Goal: Task Accomplishment & Management: Manage account settings

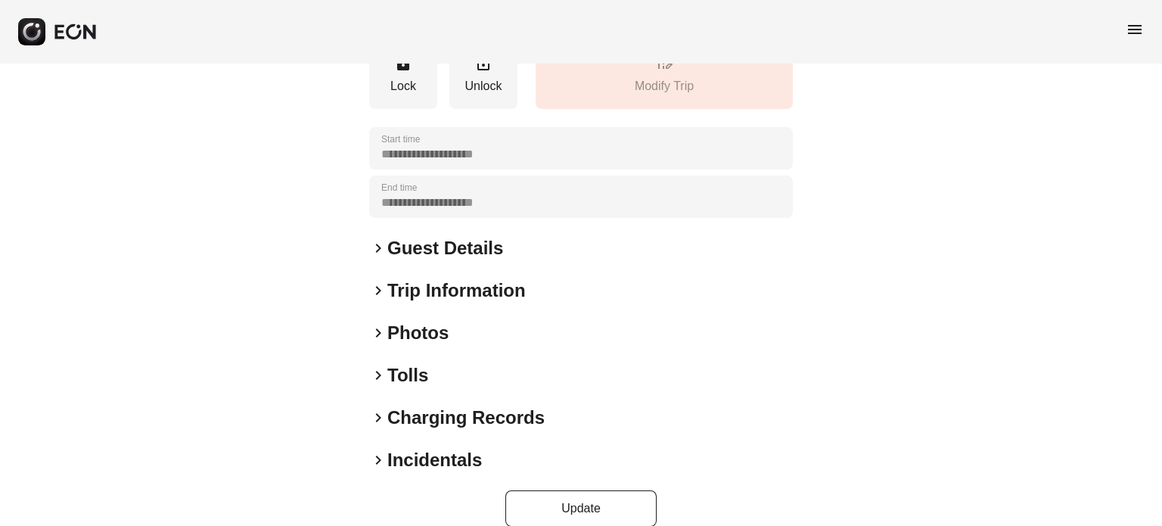
scroll to position [288, 0]
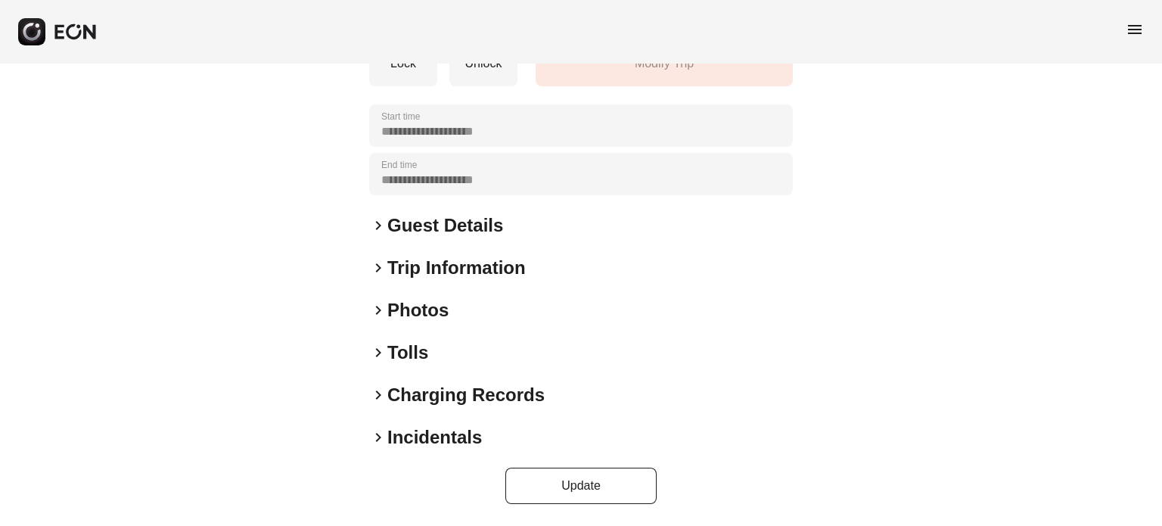
click at [426, 449] on div "**********" at bounding box center [581, 168] width 424 height 672
click at [433, 435] on h2 "Incidentals" at bounding box center [434, 437] width 95 height 24
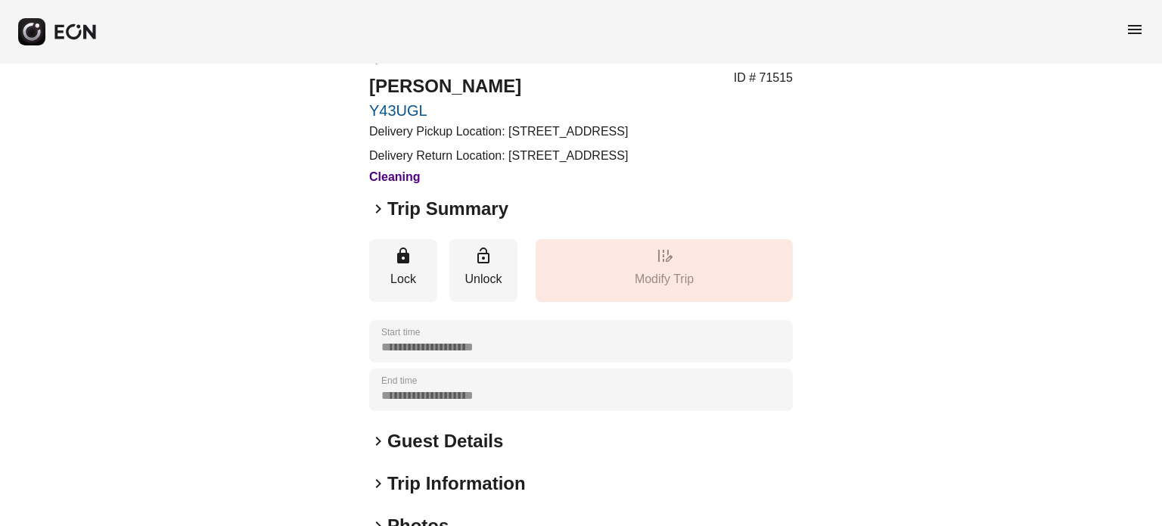
drag, startPoint x: 430, startPoint y: 219, endPoint x: 428, endPoint y: 247, distance: 28.8
click at [430, 186] on h3 "Cleaning" at bounding box center [498, 177] width 259 height 18
click at [428, 221] on h2 "Trip Summary" at bounding box center [447, 209] width 121 height 24
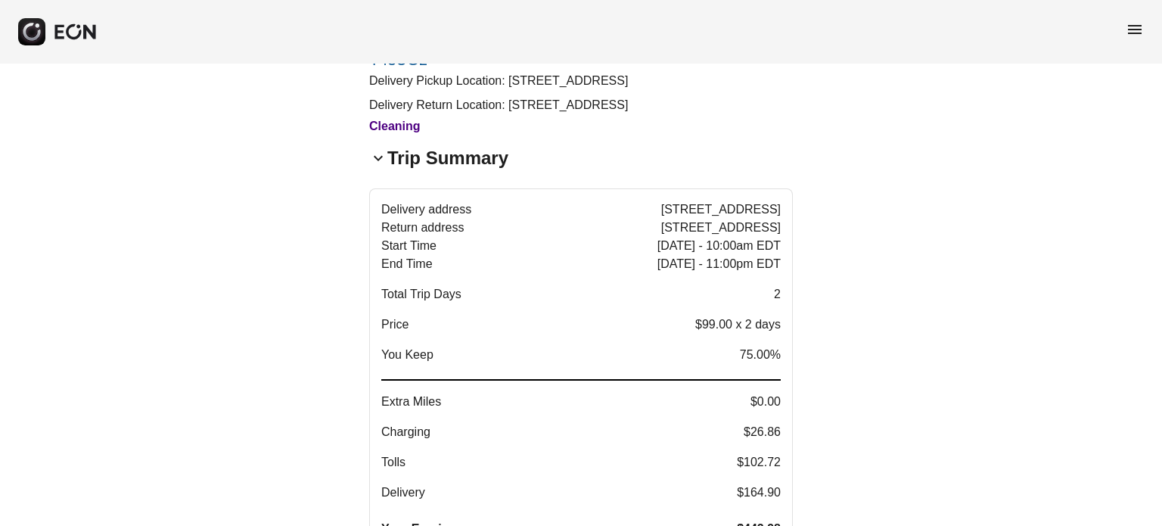
scroll to position [113, 0]
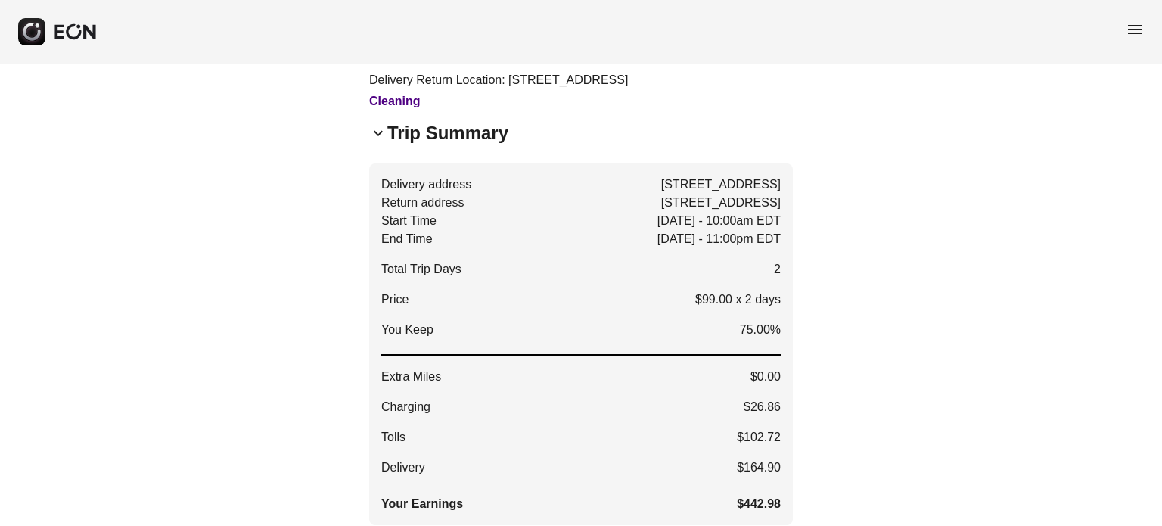
drag, startPoint x: 361, startPoint y: 316, endPoint x: 373, endPoint y: 311, distance: 13.2
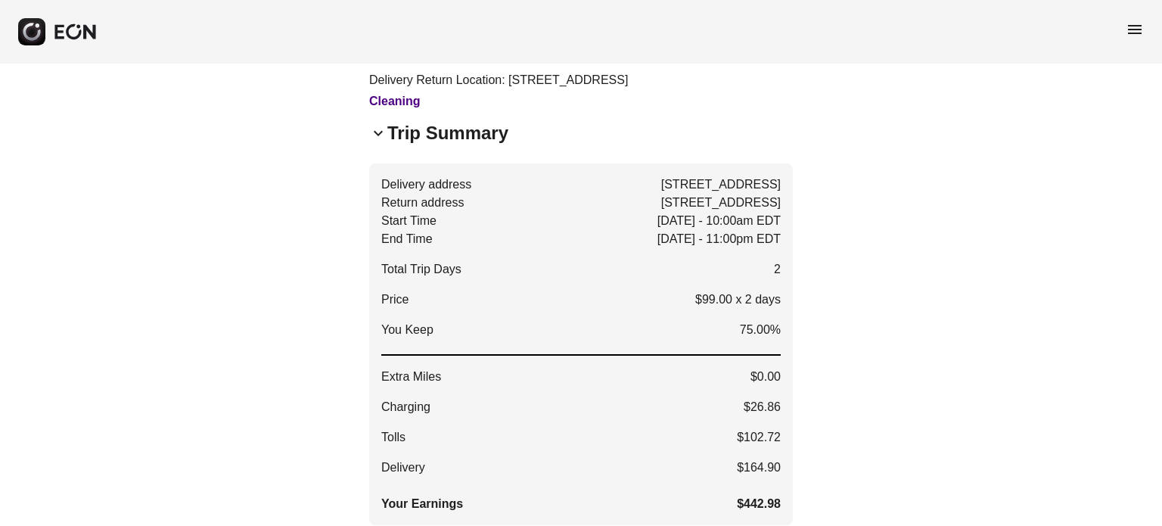
drag, startPoint x: 411, startPoint y: 160, endPoint x: 420, endPoint y: 169, distance: 12.8
click at [412, 145] on h2 "Trip Summary" at bounding box center [447, 133] width 121 height 24
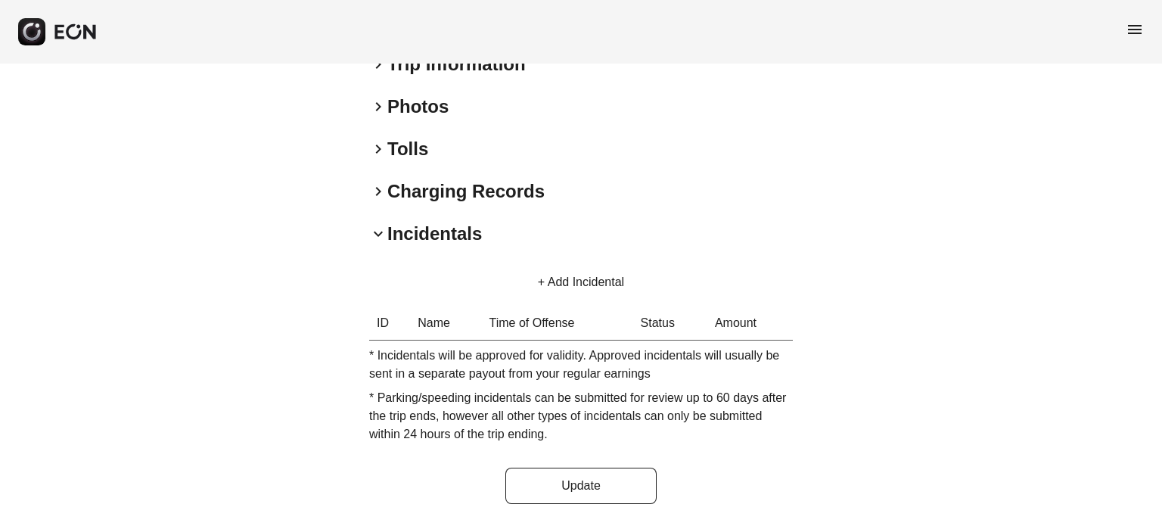
scroll to position [0, 0]
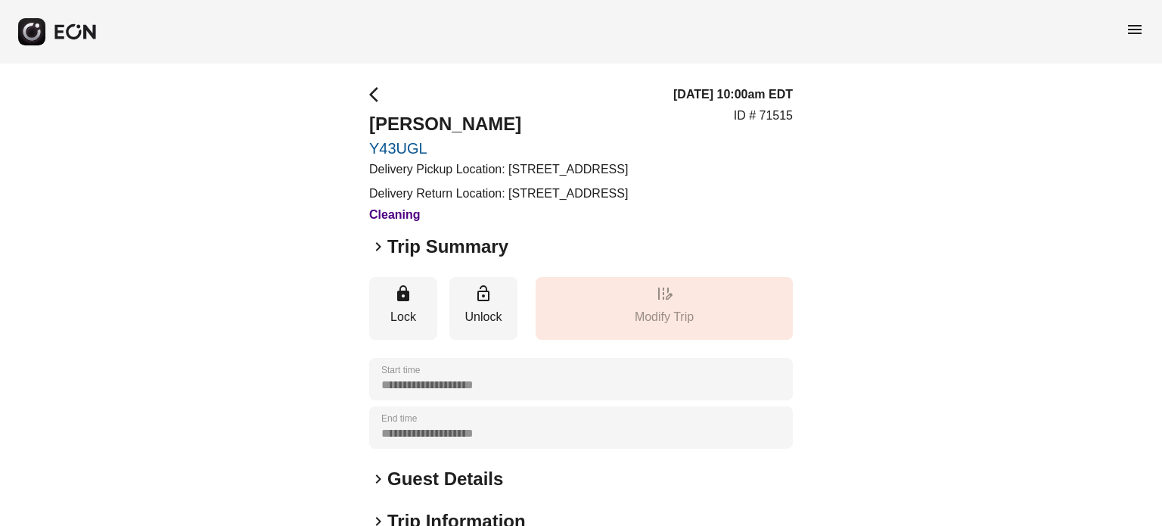
drag, startPoint x: 243, startPoint y: 198, endPoint x: 307, endPoint y: 194, distance: 64.5
click at [243, 198] on div "**********" at bounding box center [581, 523] width 1162 height 919
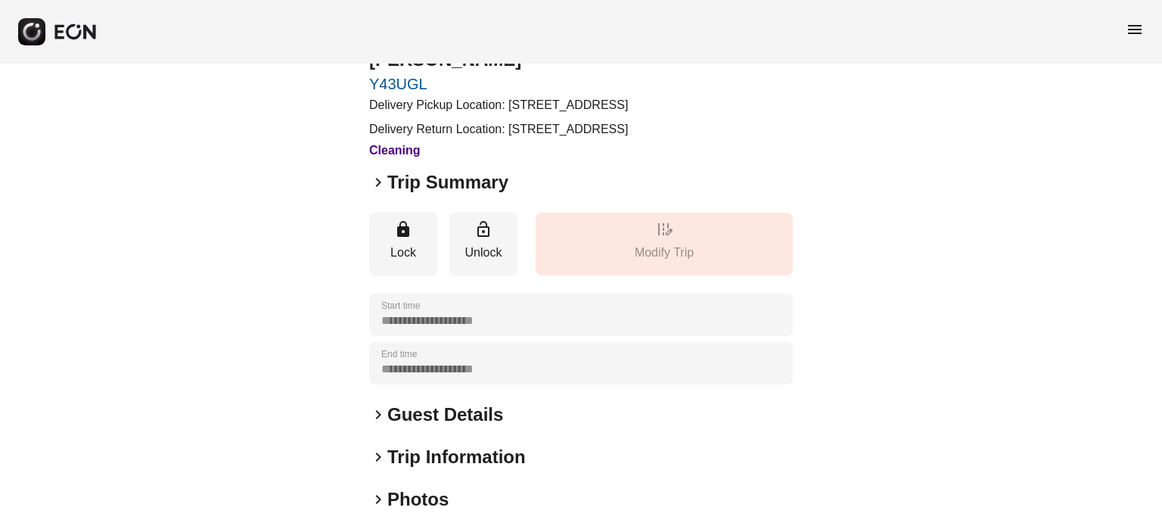
scroll to position [492, 0]
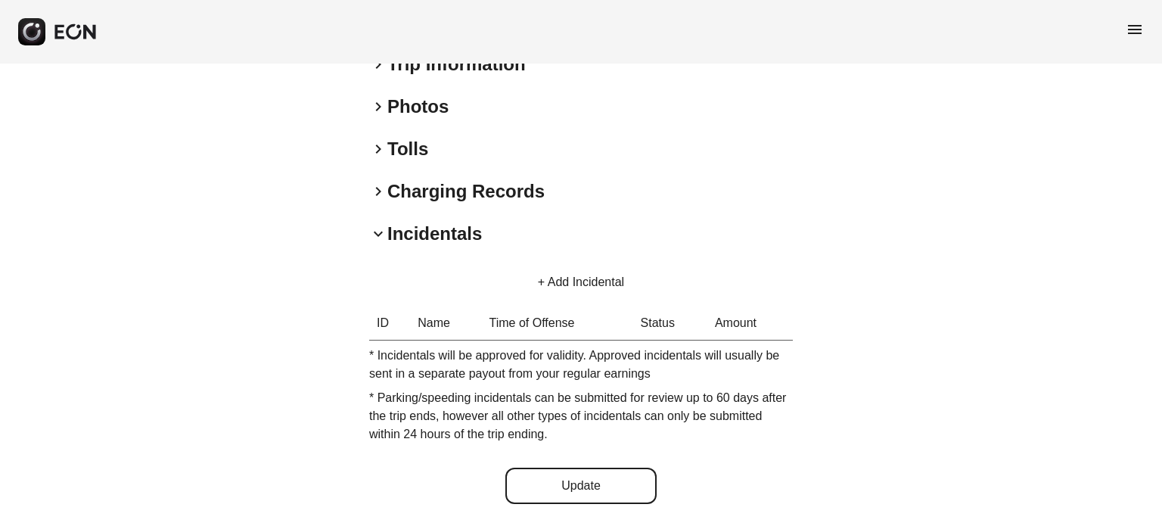
click at [572, 478] on button "Update" at bounding box center [580, 485] width 151 height 36
click at [604, 284] on button "+ Add Incidental" at bounding box center [581, 282] width 123 height 36
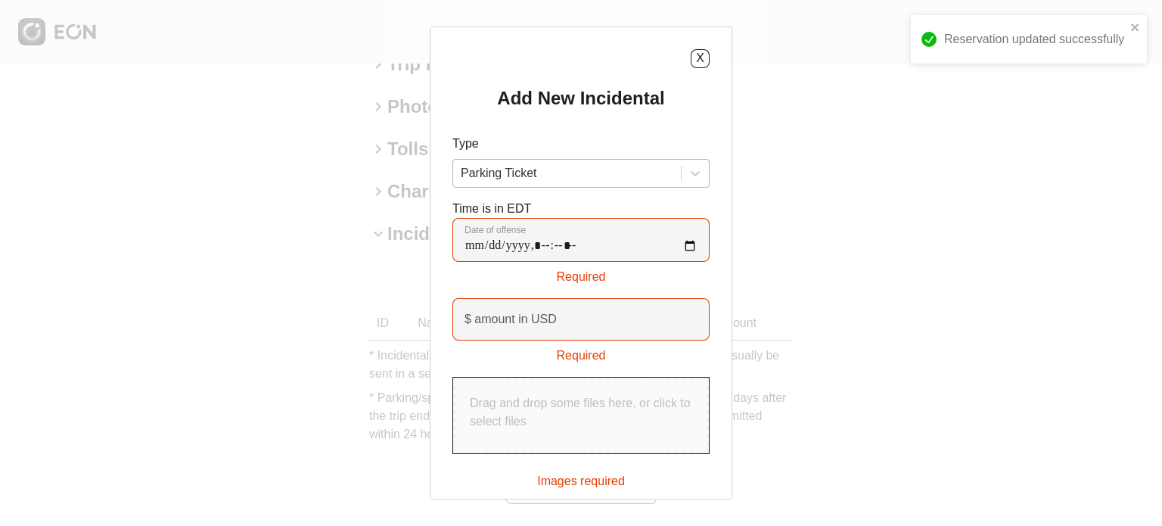
click at [596, 183] on div at bounding box center [567, 173] width 213 height 21
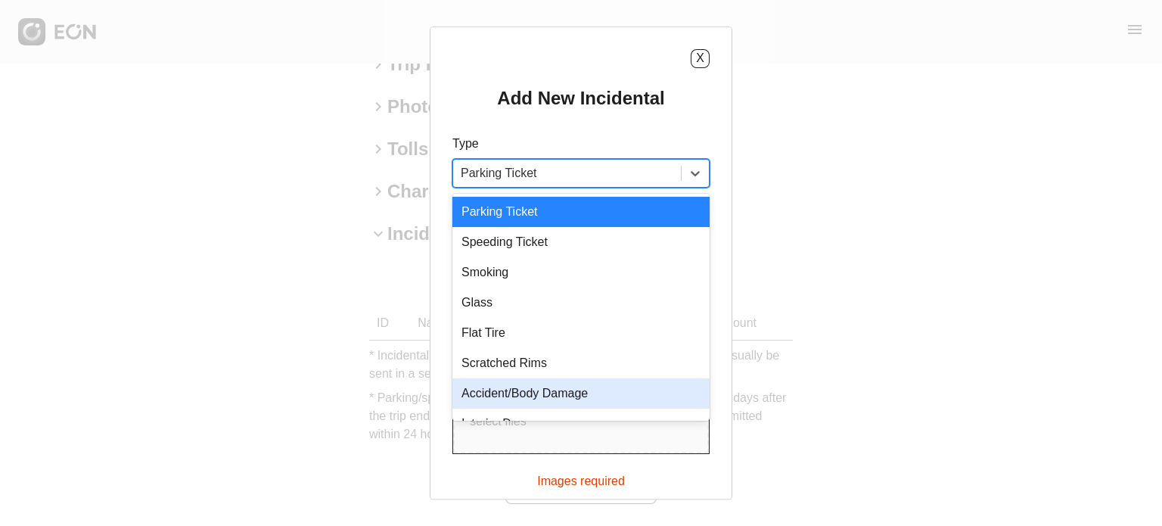
scroll to position [21, 0]
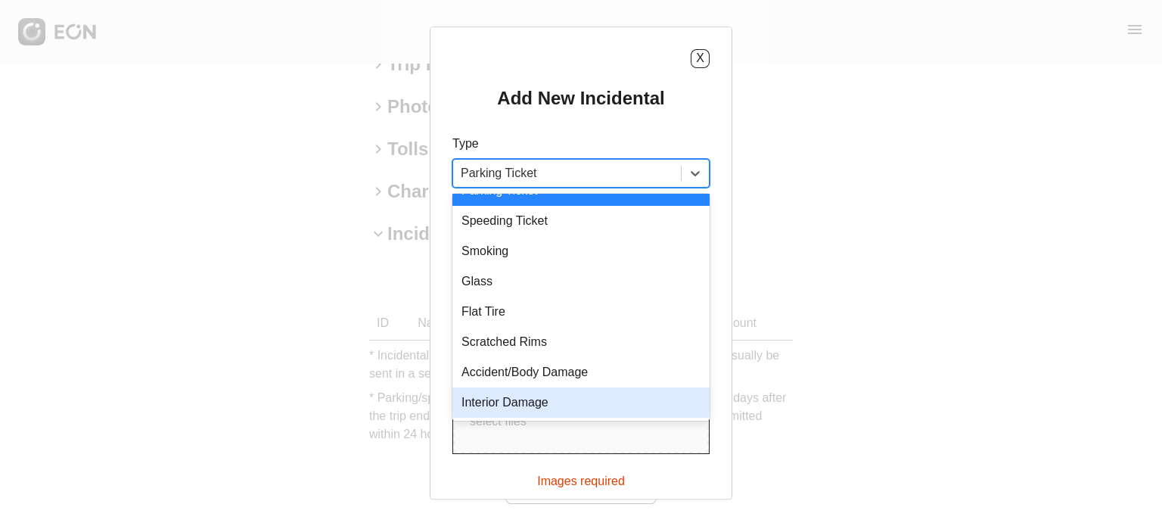
click at [560, 401] on div "Interior Damage" at bounding box center [580, 402] width 257 height 30
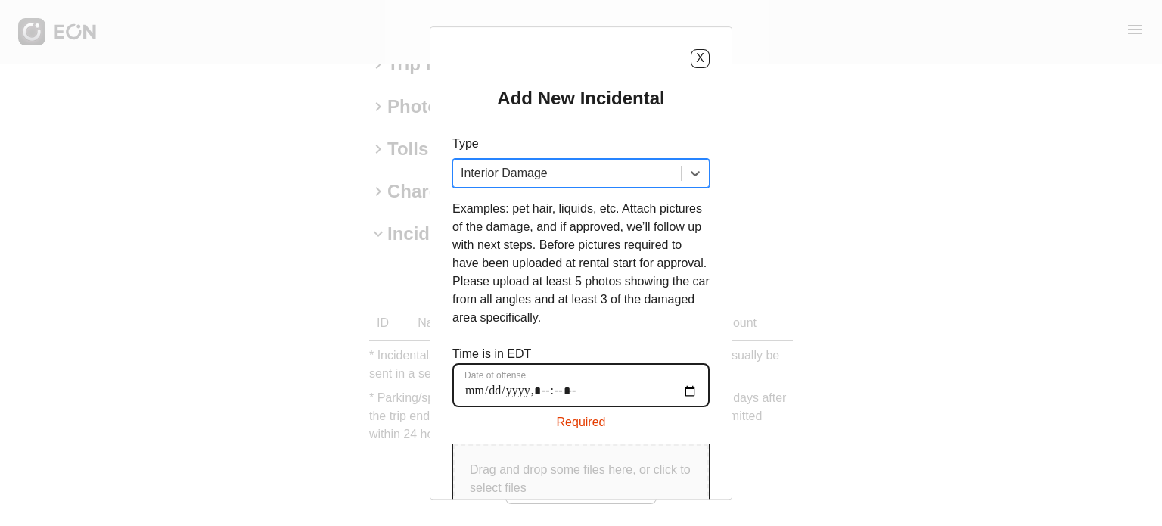
click at [578, 390] on offense "Date of offense" at bounding box center [580, 385] width 257 height 44
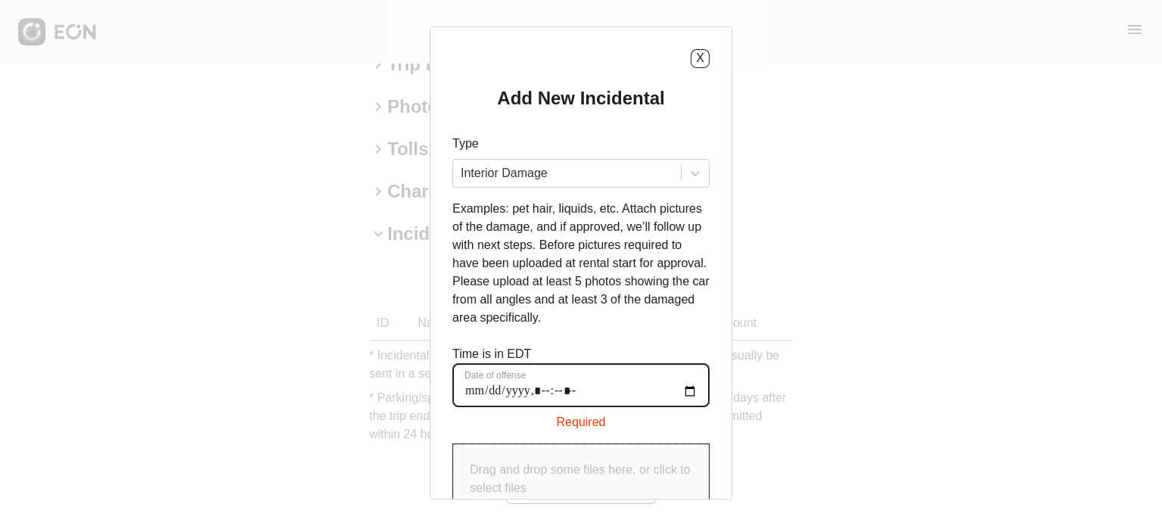
type offense "**********"
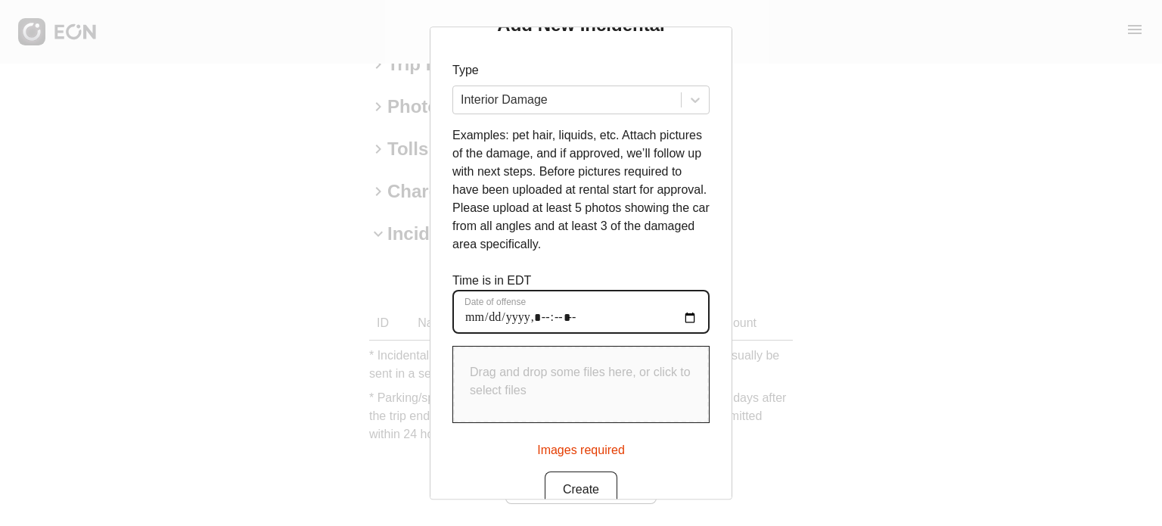
scroll to position [102, 0]
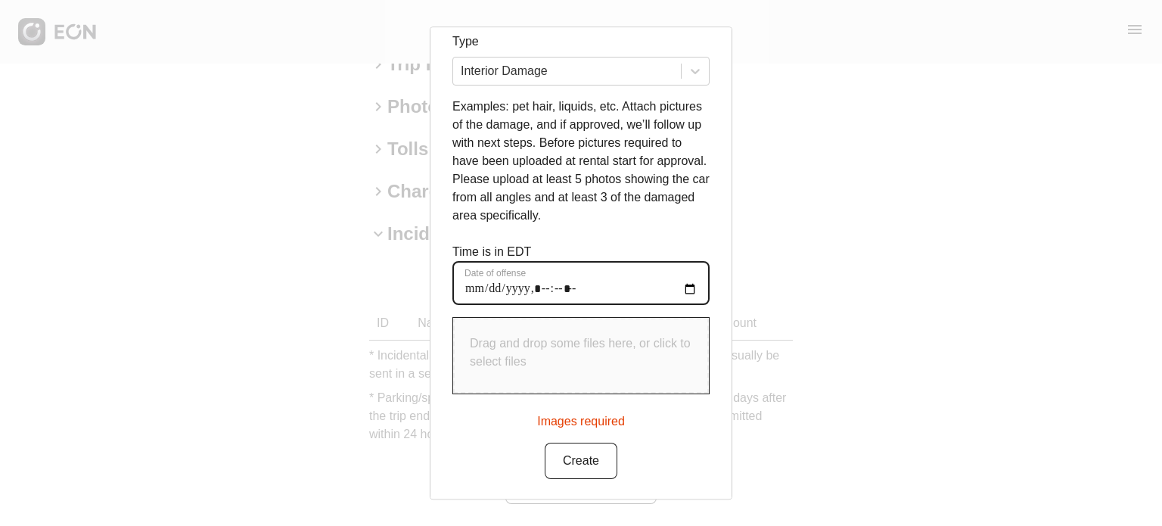
click at [690, 281] on offense "Date of offense" at bounding box center [580, 283] width 257 height 44
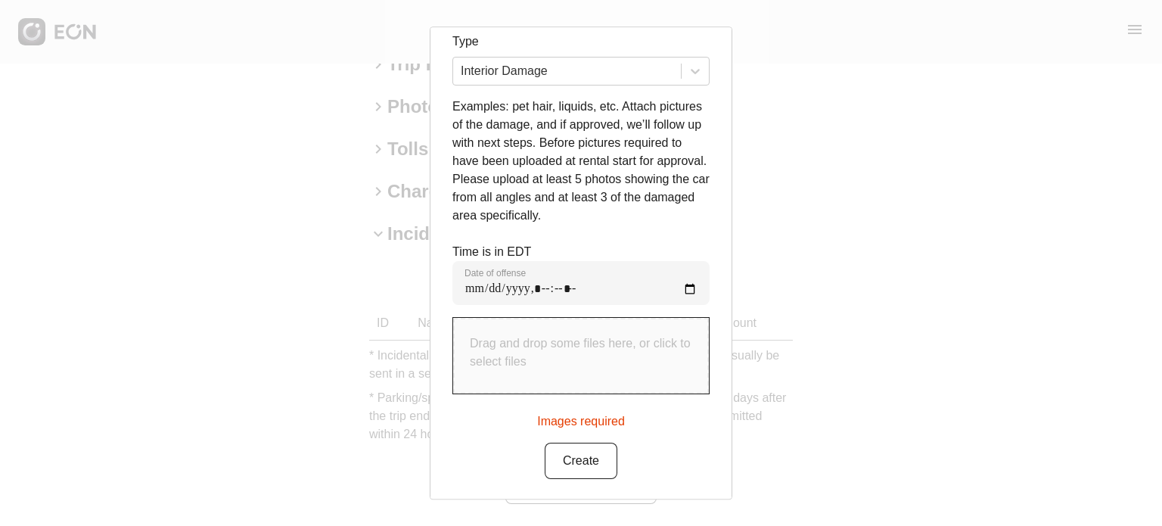
click at [641, 229] on div "Add New Incidental Type Interior Damage Examples: pet hair, liquids, etc. Attac…" at bounding box center [580, 231] width 257 height 495
click at [592, 341] on p "Drag and drop some files here, or click to select files" at bounding box center [581, 352] width 222 height 36
type input "**********"
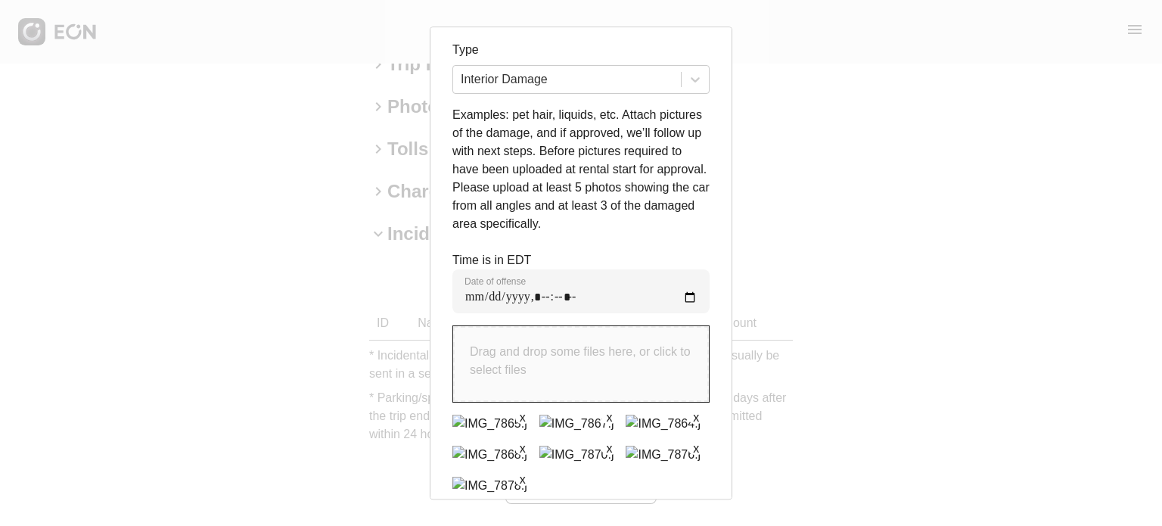
scroll to position [191, 0]
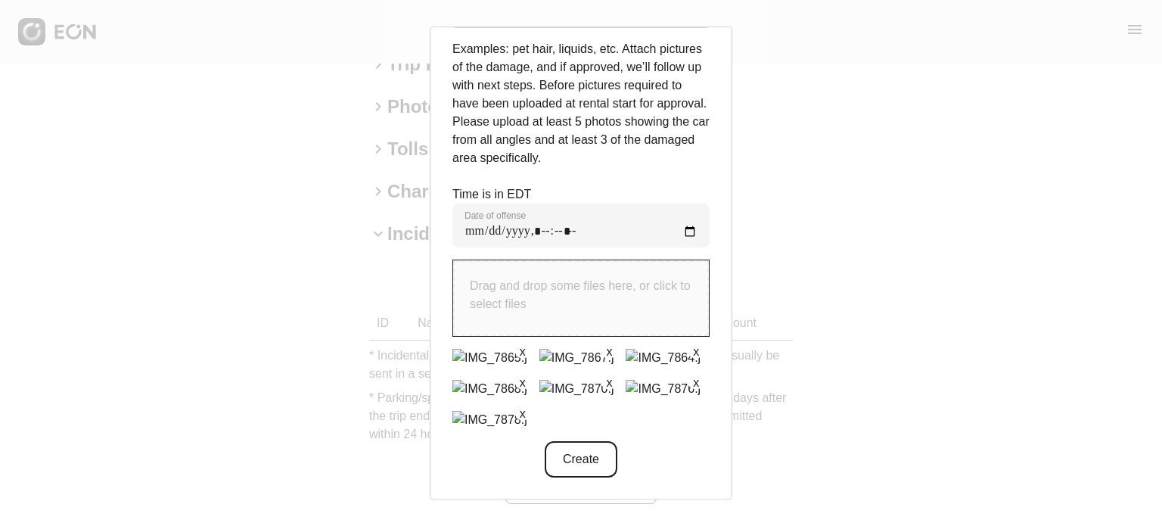
click at [590, 460] on button "Create" at bounding box center [581, 459] width 73 height 36
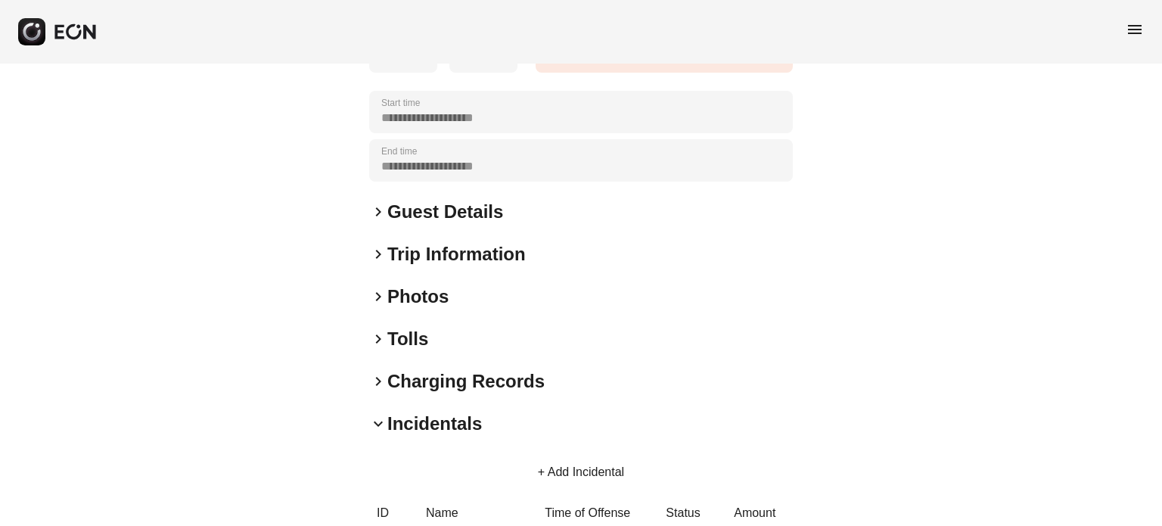
scroll to position [0, 0]
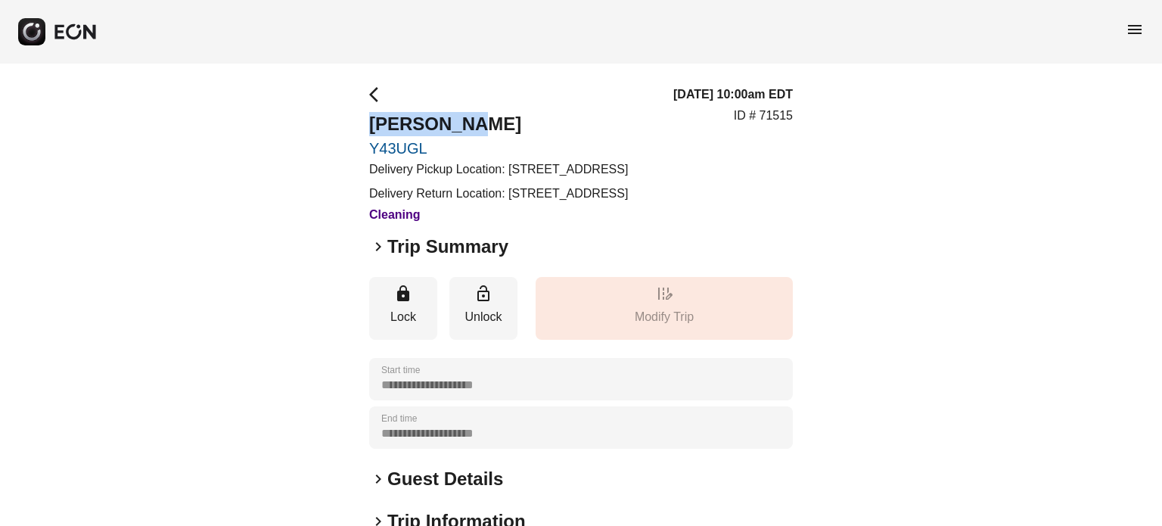
drag, startPoint x: 330, startPoint y: 128, endPoint x: 309, endPoint y: 128, distance: 21.2
copy h2 "[PERSON_NAME]"
click at [772, 125] on p "ID # 71515" at bounding box center [763, 116] width 59 height 18
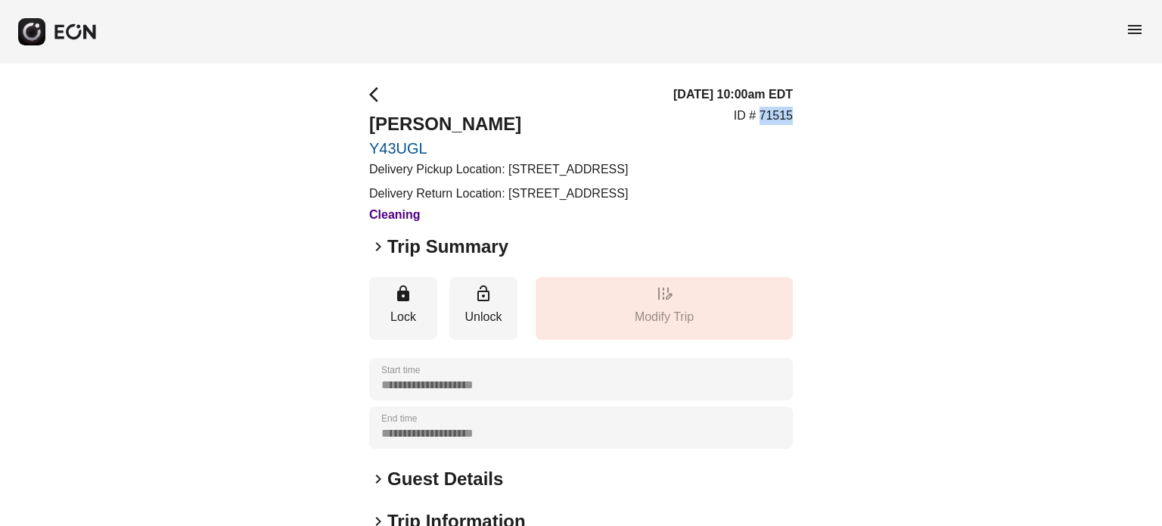
copy p "71515"
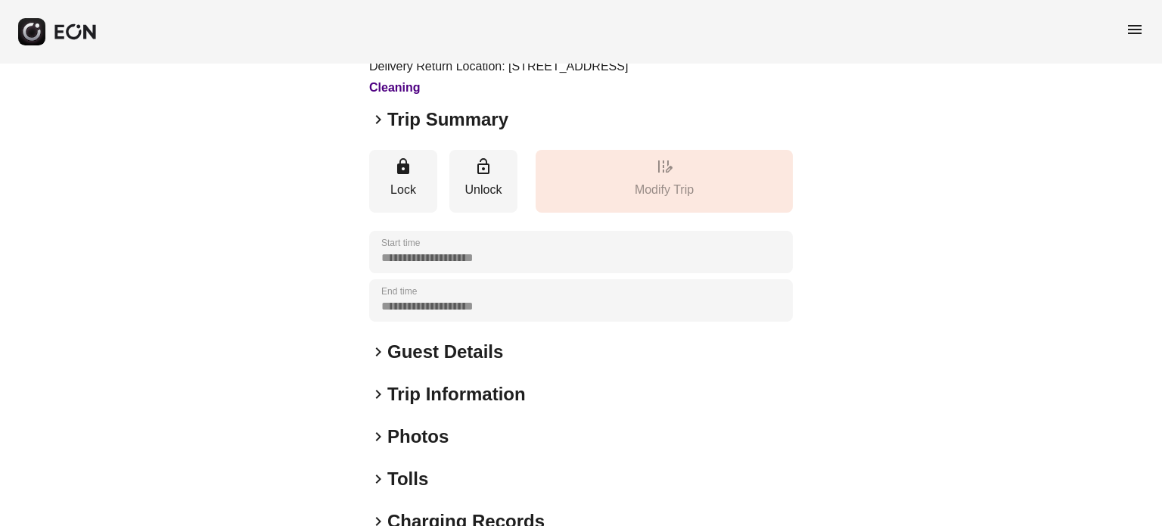
scroll to position [81, 0]
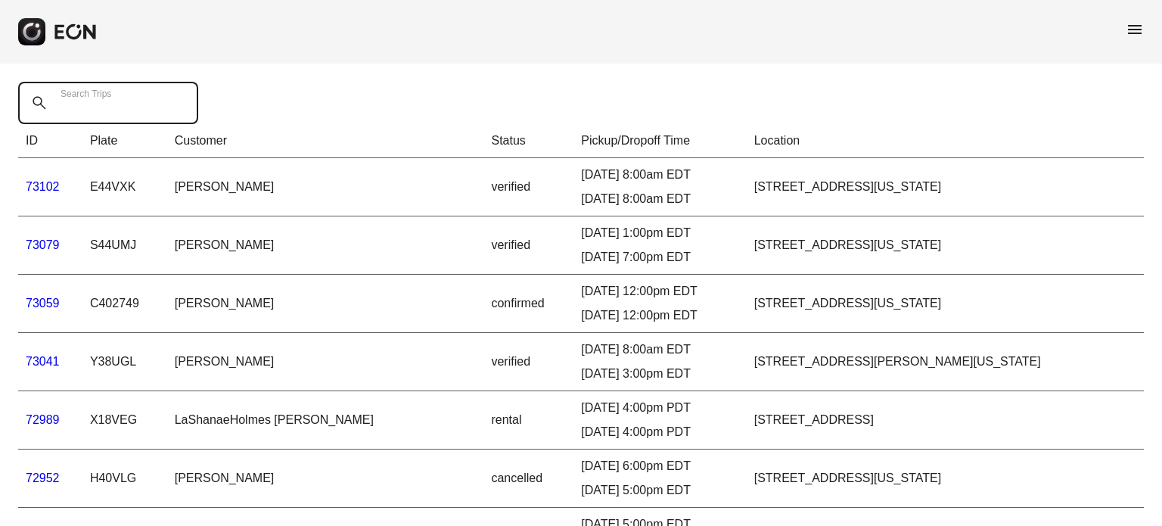
click at [147, 102] on Trips "Search Trips" at bounding box center [108, 103] width 180 height 42
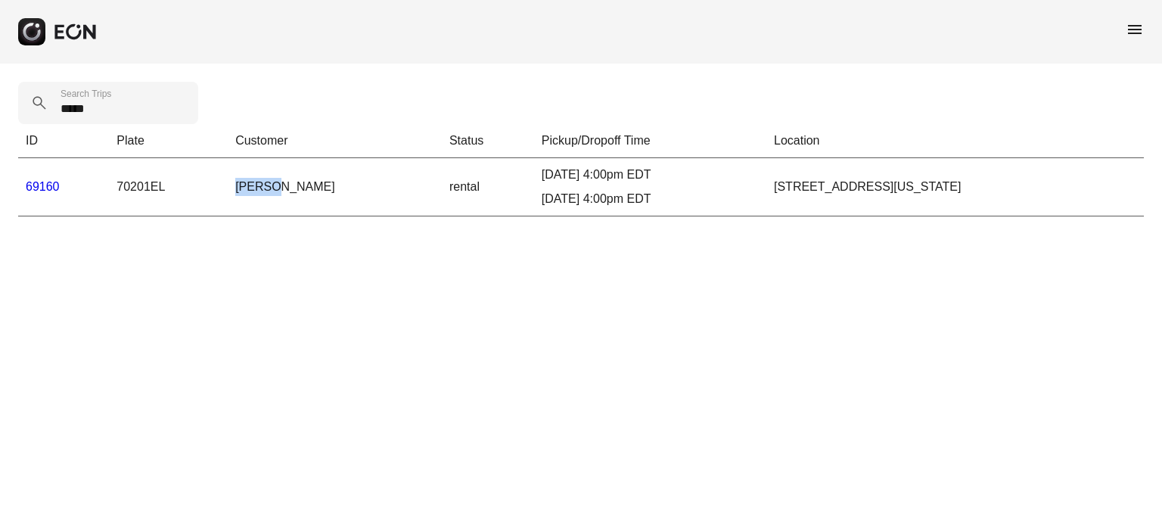
drag, startPoint x: 212, startPoint y: 184, endPoint x: 250, endPoint y: 194, distance: 40.0
click at [250, 194] on td "lavada Cruse" at bounding box center [335, 187] width 214 height 58
copy td "lavada"
drag, startPoint x: 111, startPoint y: 105, endPoint x: 0, endPoint y: 135, distance: 115.2
click at [0, 135] on div "***** Search Trips ID Plate Customer Status Pickup/Dropoff Time Location 69160 …" at bounding box center [581, 149] width 1162 height 171
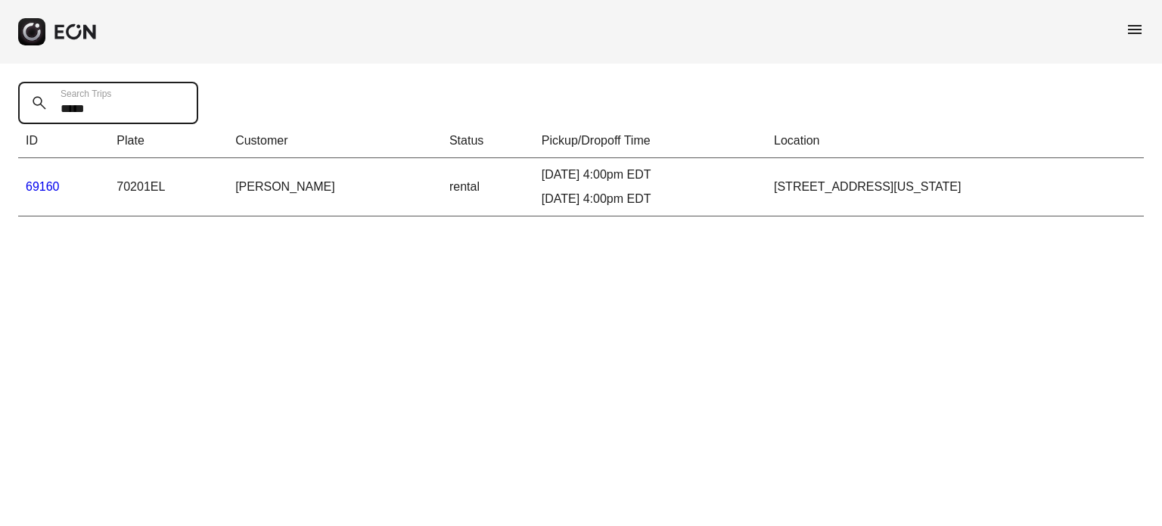
paste Trips "*"
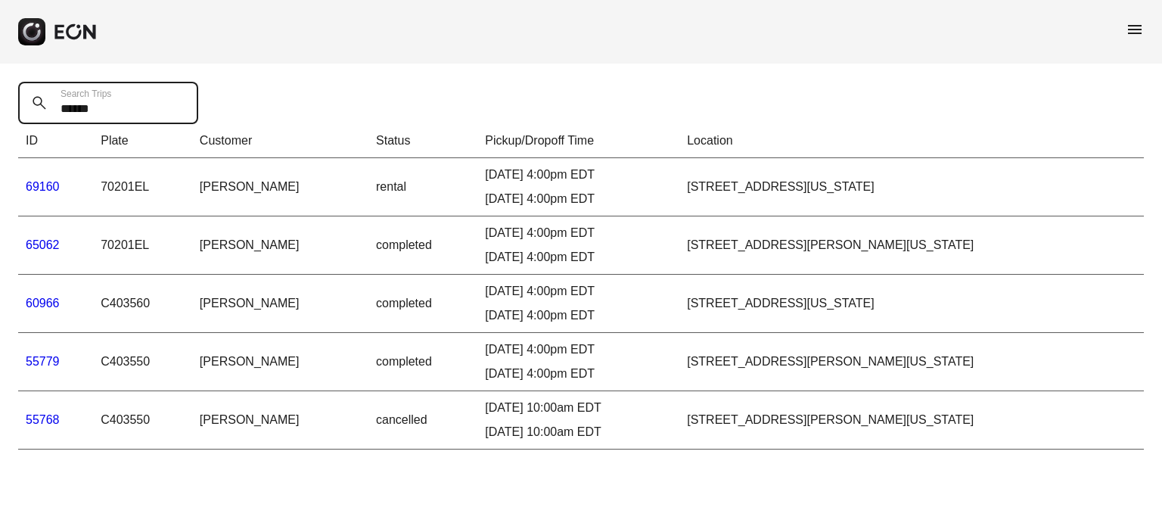
type Trips "******"
click at [461, 64] on div "****** Search Trips ID Plate Customer Status Pickup/Dropoff Time Location 69160…" at bounding box center [581, 266] width 1162 height 404
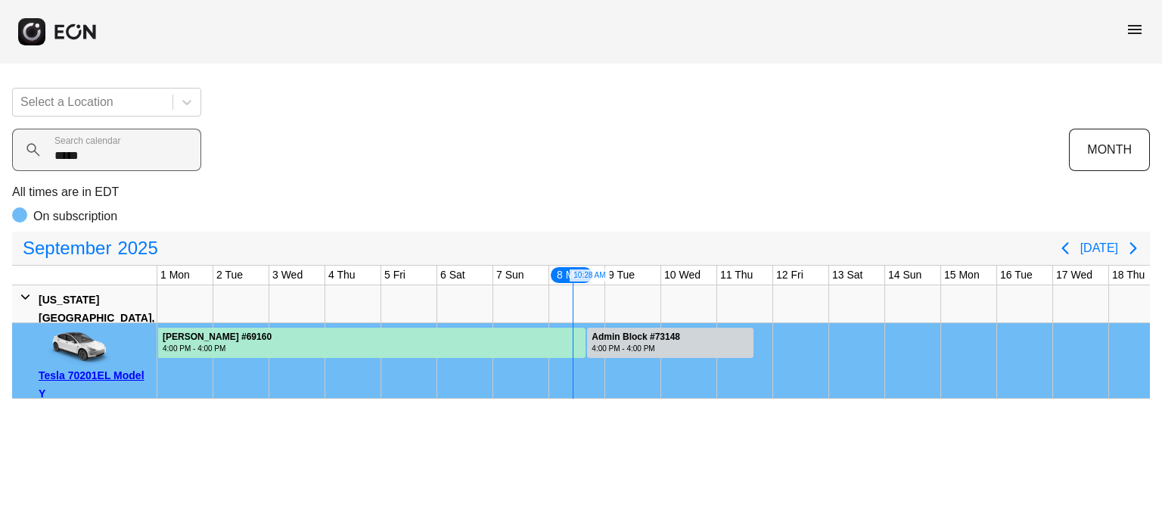
scroll to position [0, 393]
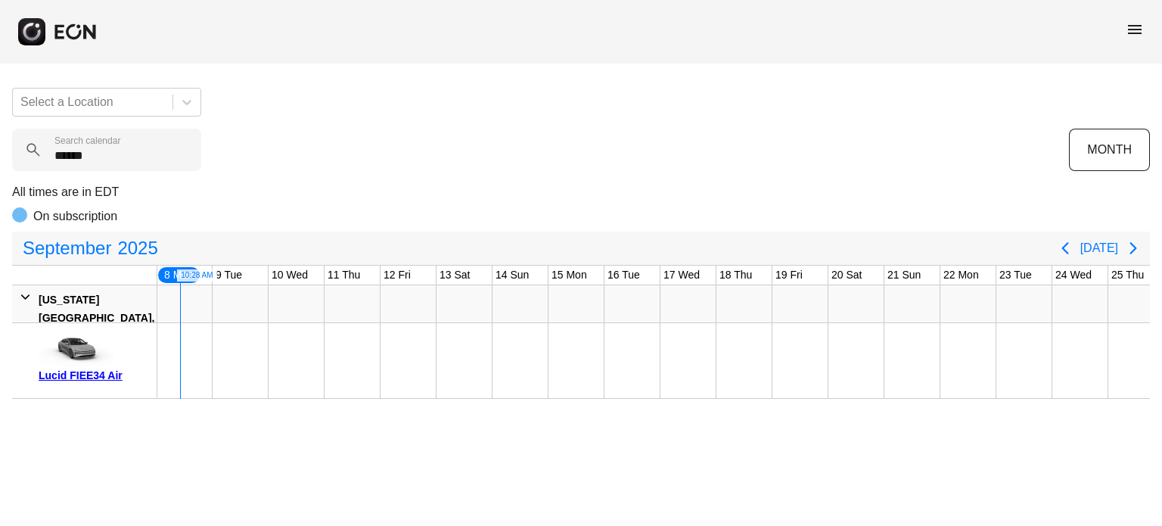
type calendar "******"
